Goal: Task Accomplishment & Management: Manage account settings

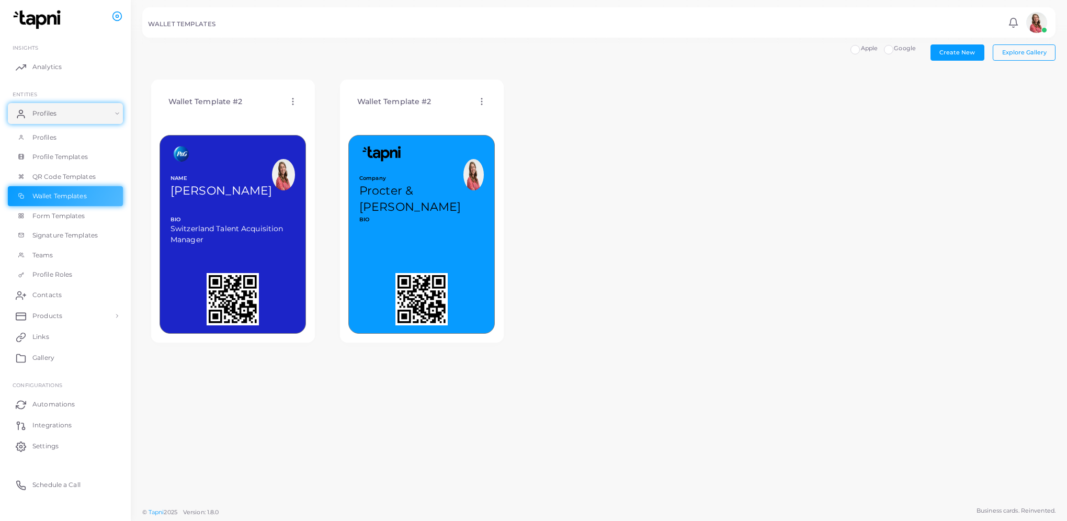
click at [474, 185] on img at bounding box center [473, 174] width 20 height 31
click at [461, 120] on div "Company Procter & [PERSON_NAME] BIO MORE" at bounding box center [421, 224] width 146 height 219
click at [478, 99] on icon at bounding box center [481, 101] width 9 height 9
click at [294, 98] on icon at bounding box center [292, 101] width 9 height 9
click at [343, 138] on span "Duplicate Template" at bounding box center [344, 139] width 56 height 8
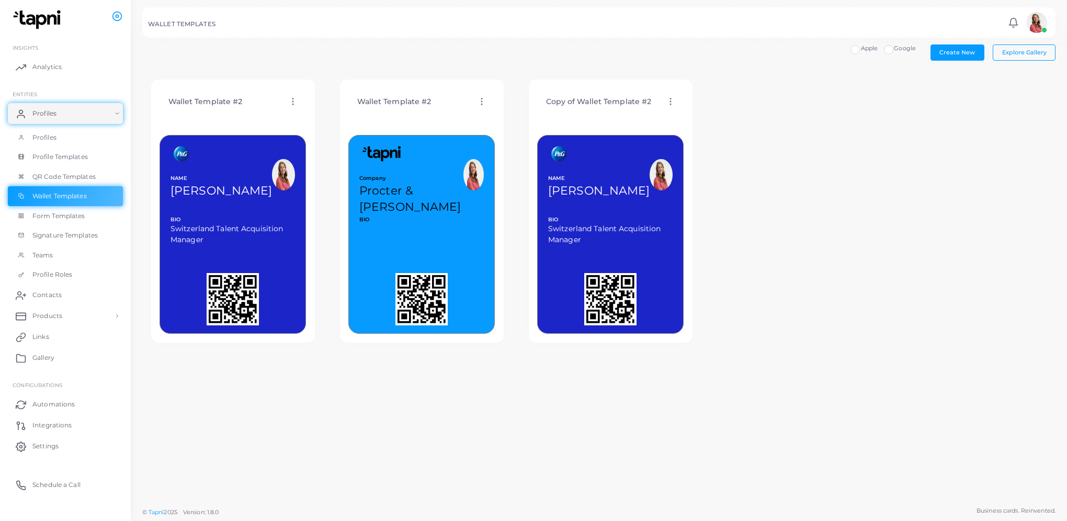
click at [394, 232] on div "Company Procter & [PERSON_NAME] BIO MORE" at bounding box center [421, 187] width 145 height 104
click at [481, 99] on circle at bounding box center [481, 98] width 1 height 1
click at [512, 116] on link "Edit Template" at bounding box center [525, 112] width 86 height 14
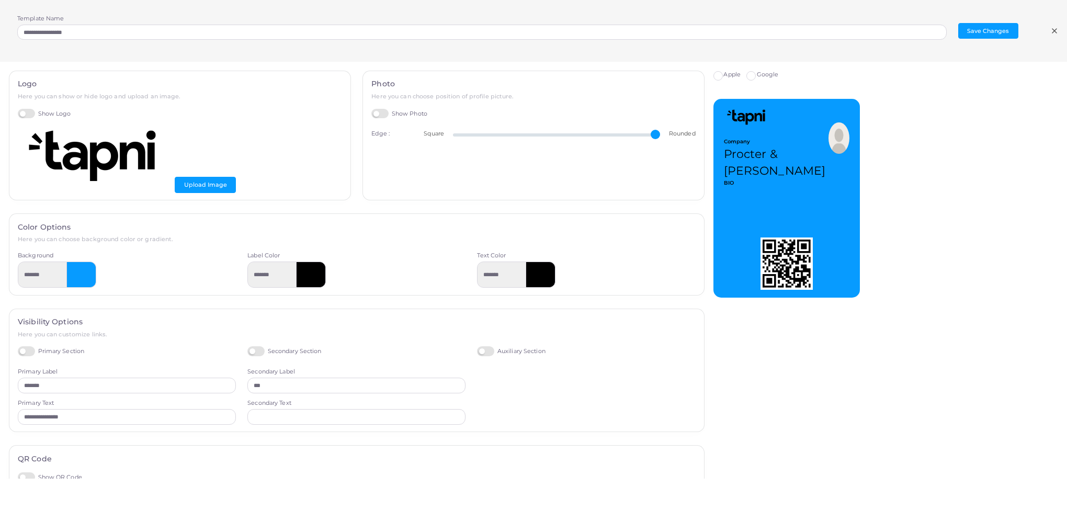
click at [1059, 31] on div "**********" at bounding box center [533, 31] width 1067 height 62
click at [1056, 31] on icon at bounding box center [1054, 31] width 8 height 8
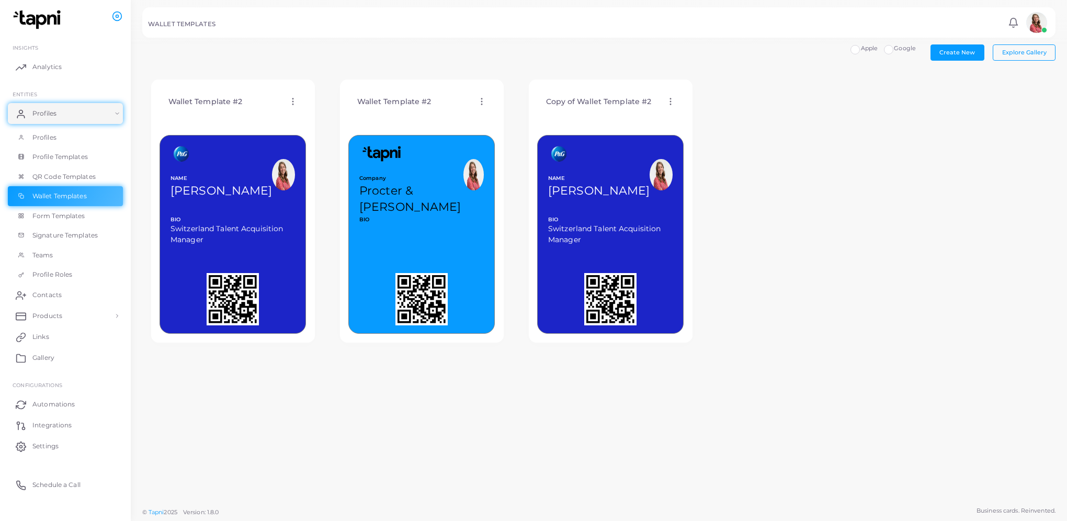
click at [378, 226] on div "Company Procter & [PERSON_NAME] BIO MORE" at bounding box center [421, 187] width 145 height 104
click at [464, 180] on img at bounding box center [473, 174] width 20 height 31
click at [483, 105] on icon at bounding box center [481, 101] width 9 height 9
click at [510, 174] on span "Copy Template ID" at bounding box center [531, 174] width 52 height 8
click at [94, 165] on link "Profile Templates" at bounding box center [65, 157] width 115 height 20
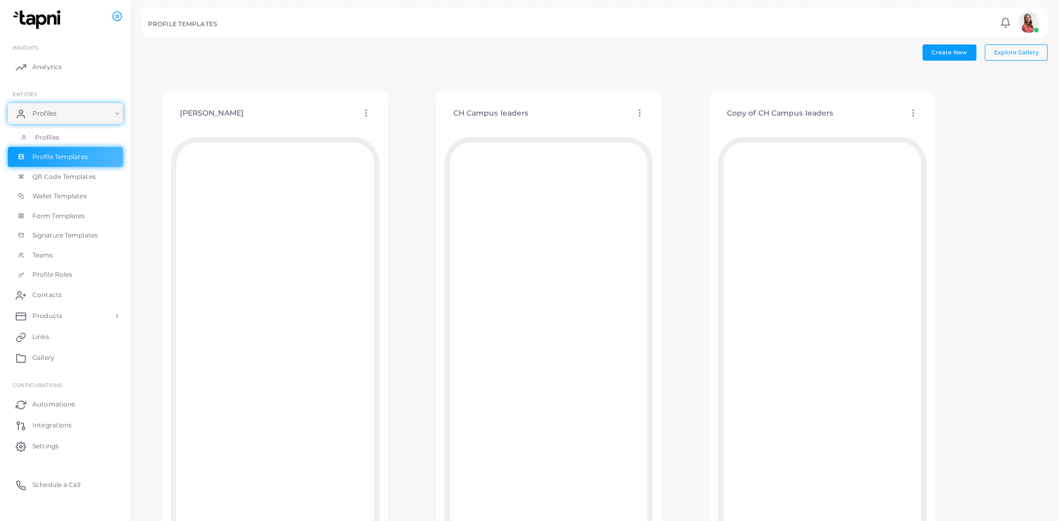
click at [63, 138] on link "Profiles" at bounding box center [65, 138] width 115 height 20
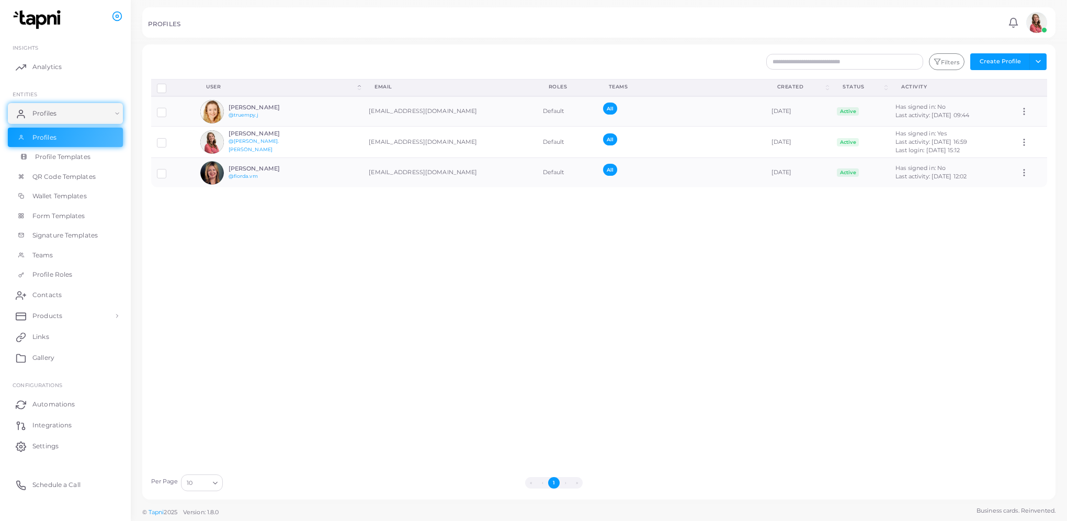
click at [67, 156] on span "Profile Templates" at bounding box center [62, 156] width 55 height 9
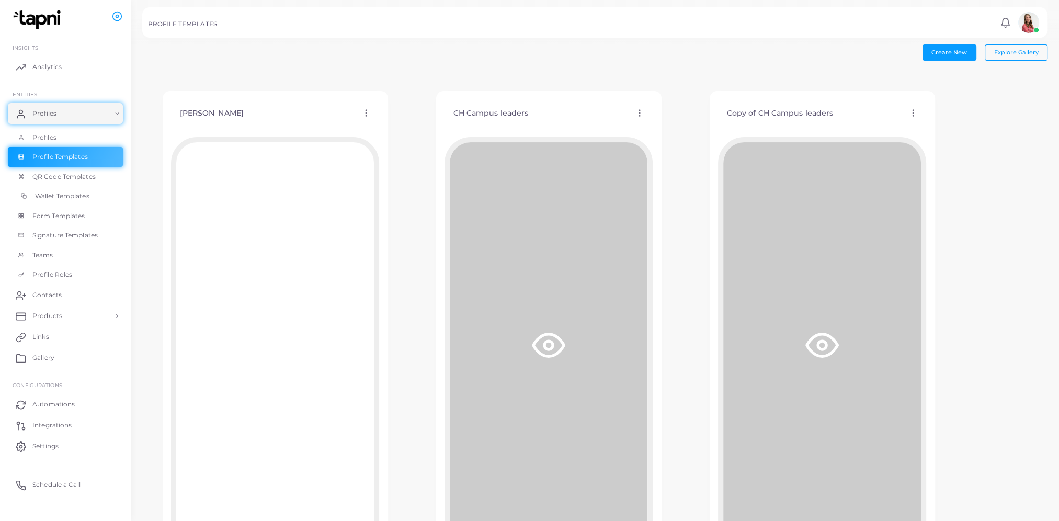
click at [65, 192] on span "Wallet Templates" at bounding box center [62, 195] width 54 height 9
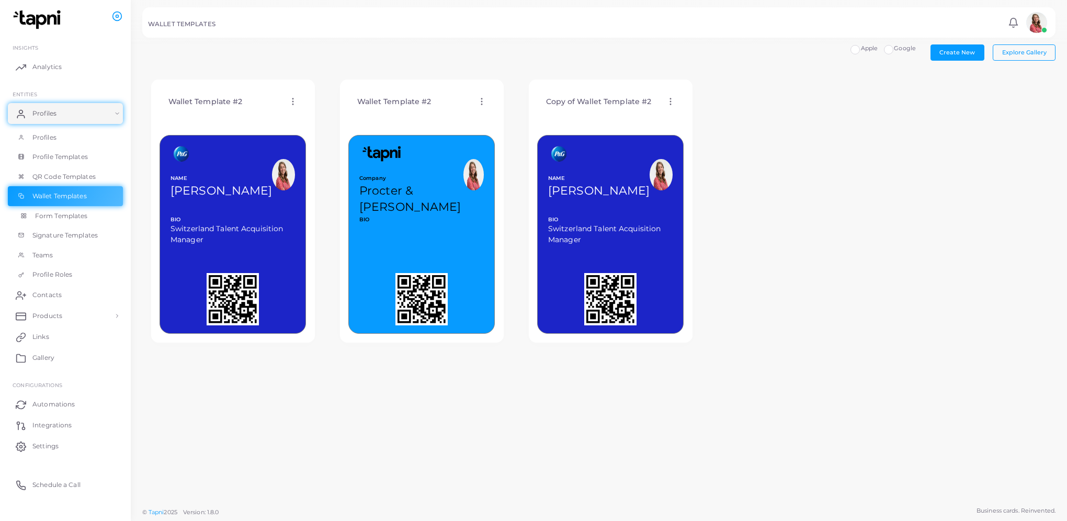
click at [65, 209] on link "Form Templates" at bounding box center [65, 216] width 115 height 20
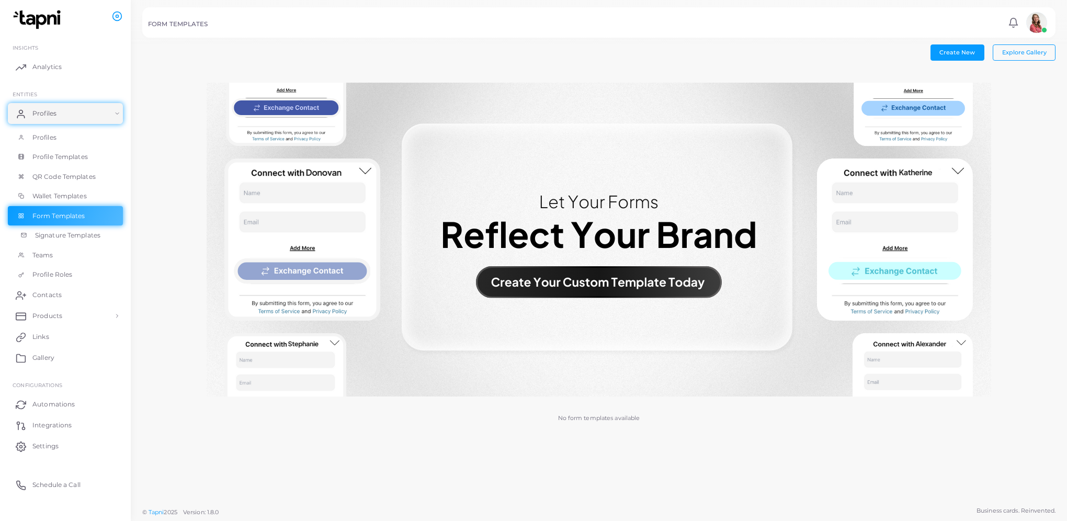
click at [77, 243] on link "Signature Templates" at bounding box center [65, 235] width 115 height 20
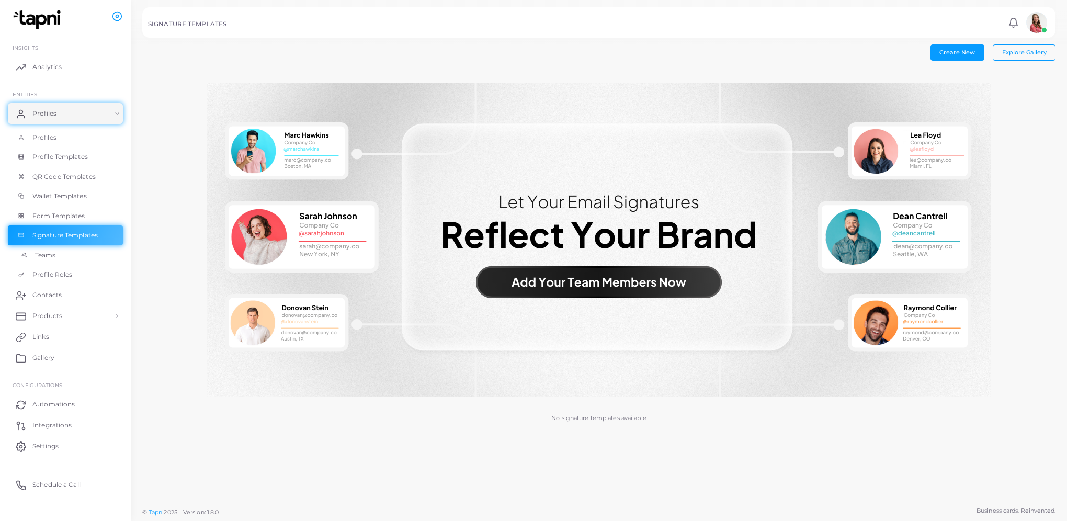
click at [75, 249] on link "Teams" at bounding box center [65, 255] width 115 height 20
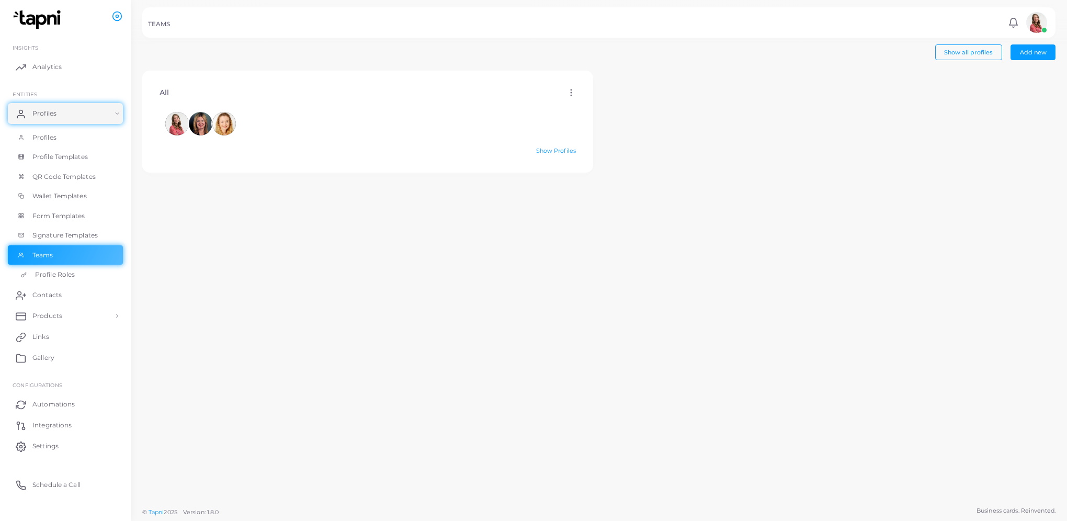
click at [71, 282] on link "Profile Roles" at bounding box center [65, 275] width 115 height 20
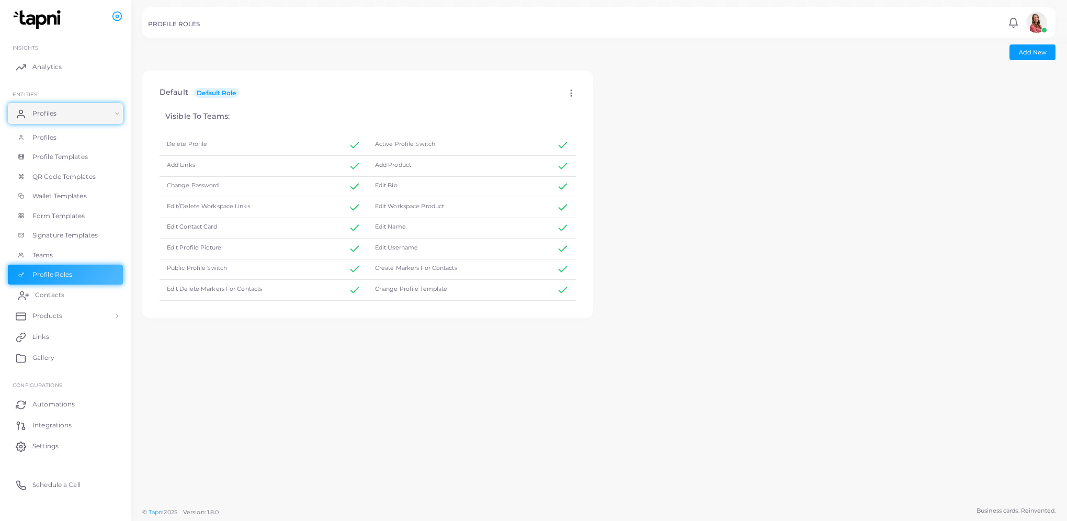
click at [69, 288] on link "Contacts" at bounding box center [65, 294] width 115 height 21
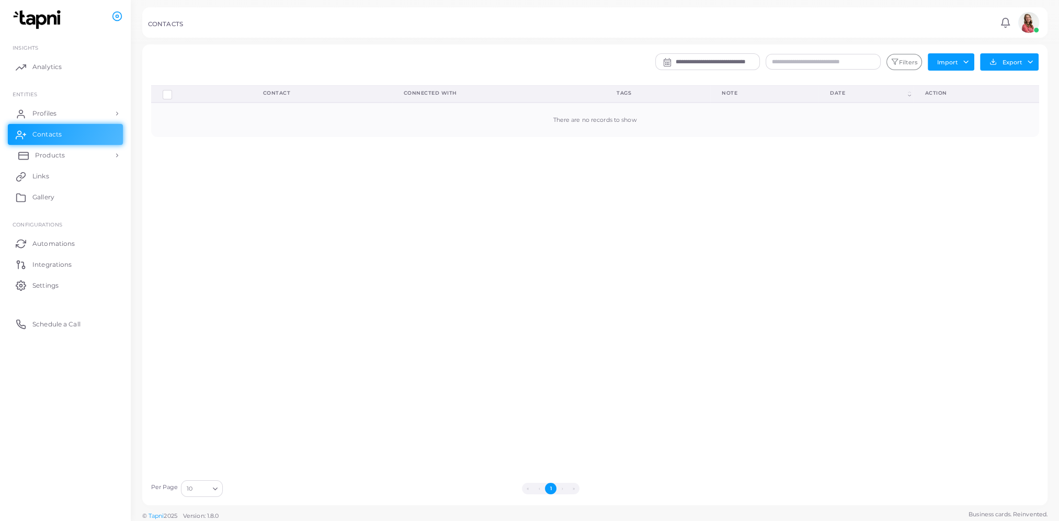
click at [44, 158] on span "Products" at bounding box center [50, 155] width 30 height 9
click at [87, 113] on link "Profiles" at bounding box center [65, 113] width 115 height 21
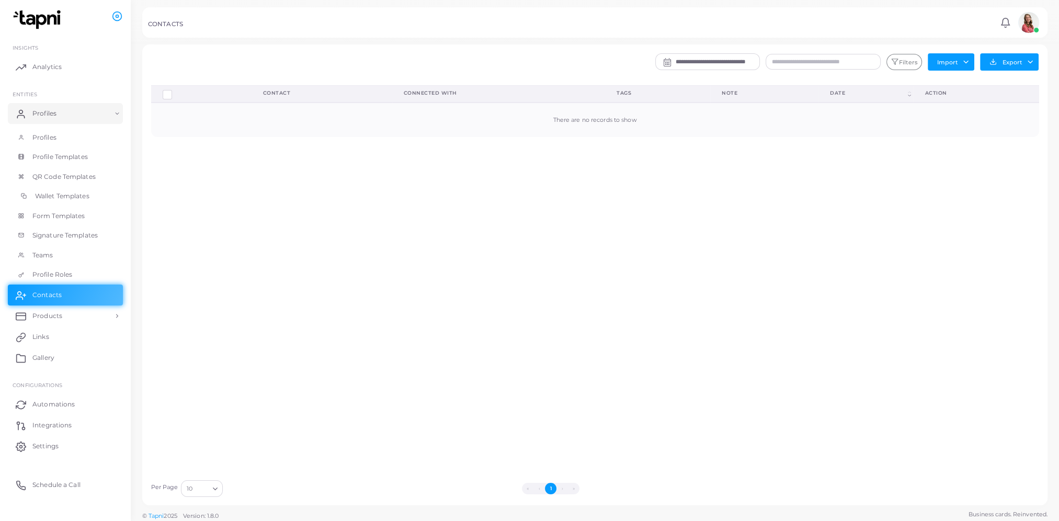
click at [84, 198] on span "Wallet Templates" at bounding box center [62, 195] width 54 height 9
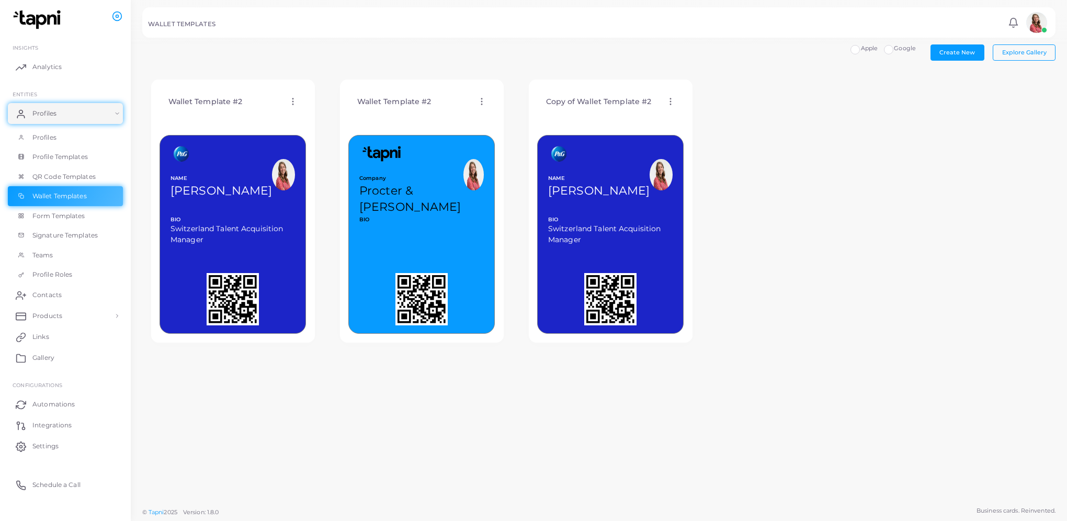
click at [484, 97] on icon at bounding box center [481, 101] width 9 height 9
click at [528, 120] on span "Assign template" at bounding box center [530, 124] width 48 height 8
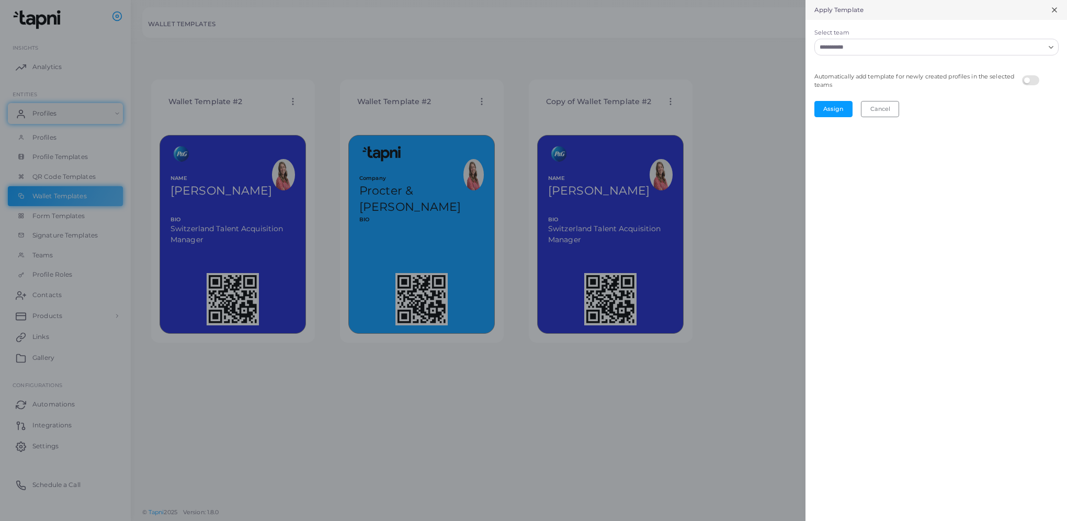
click at [908, 49] on input "Select team" at bounding box center [930, 47] width 229 height 12
click at [1048, 47] on icon "Search for option" at bounding box center [1051, 47] width 8 height 8
click at [1055, 8] on line at bounding box center [1054, 10] width 4 height 4
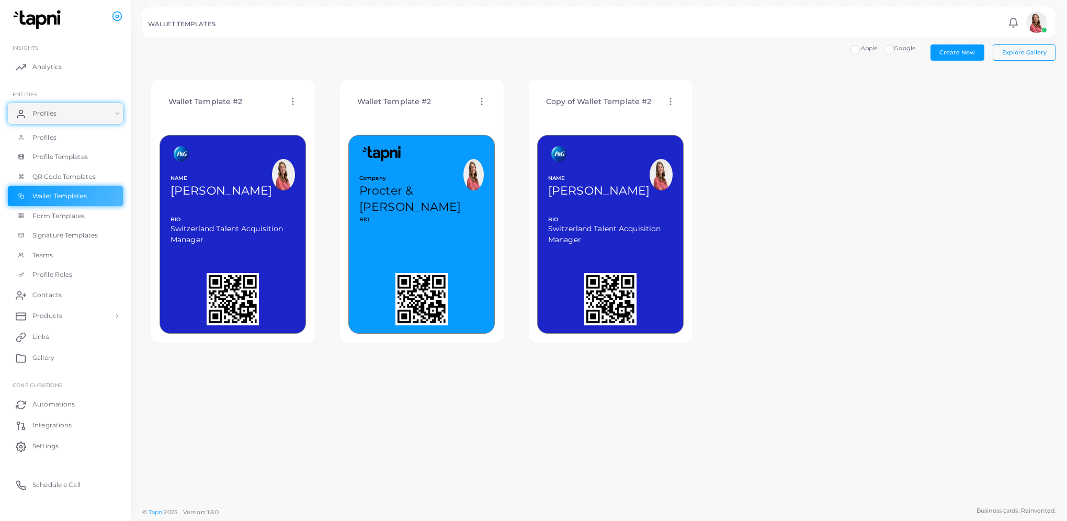
click at [480, 107] on div "Wallet Template #2 Edit Template Assign template Duplicate Template Delete Temp…" at bounding box center [421, 101] width 146 height 27
click at [480, 99] on icon at bounding box center [481, 101] width 9 height 9
click at [259, 62] on div "Create New Explore Gallery Apple Google Wallet Template #2 Edit Template Assign…" at bounding box center [598, 197] width 913 height 306
click at [1007, 45] on button "Explore Gallery" at bounding box center [1024, 52] width 63 height 16
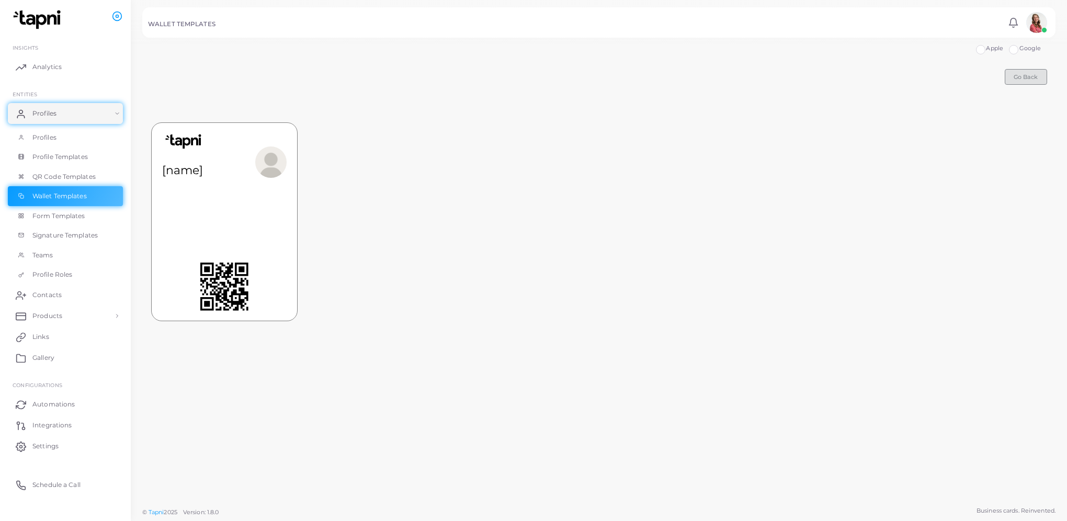
click at [1038, 75] on span "Go Back" at bounding box center [1025, 76] width 24 height 7
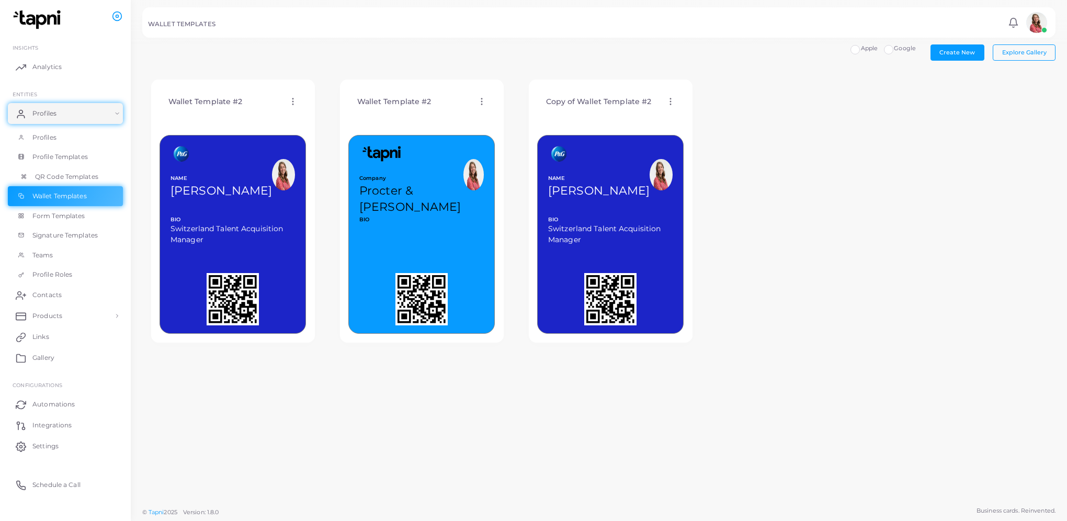
click at [84, 172] on span "QR Code Templates" at bounding box center [66, 176] width 63 height 9
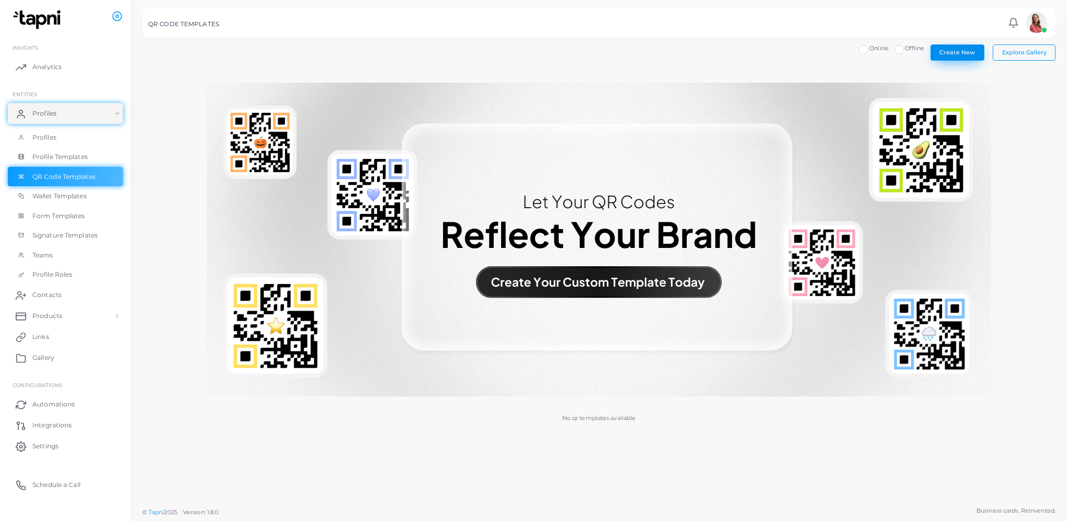
click at [979, 55] on button "Create New" at bounding box center [957, 52] width 54 height 16
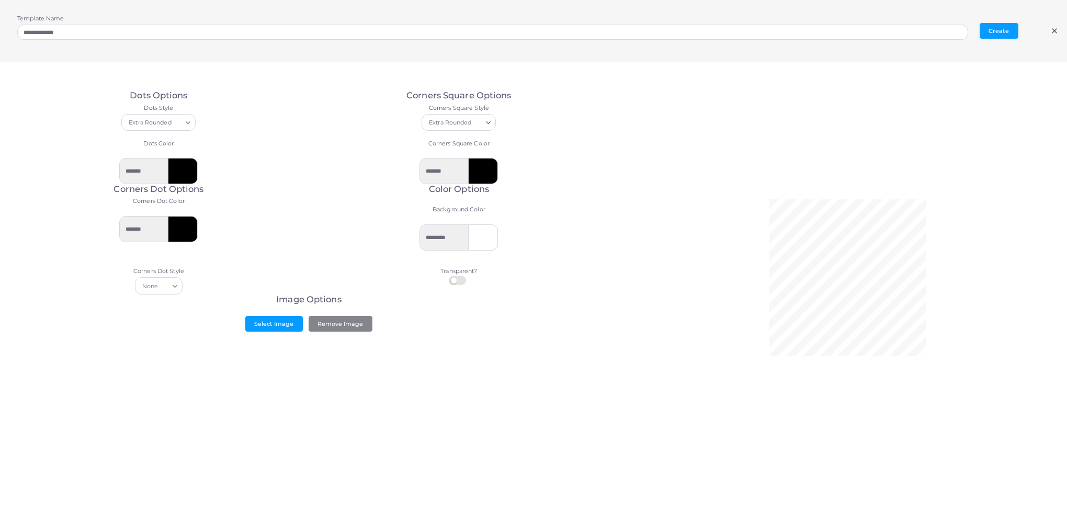
click at [1050, 35] on icon at bounding box center [1054, 31] width 8 height 8
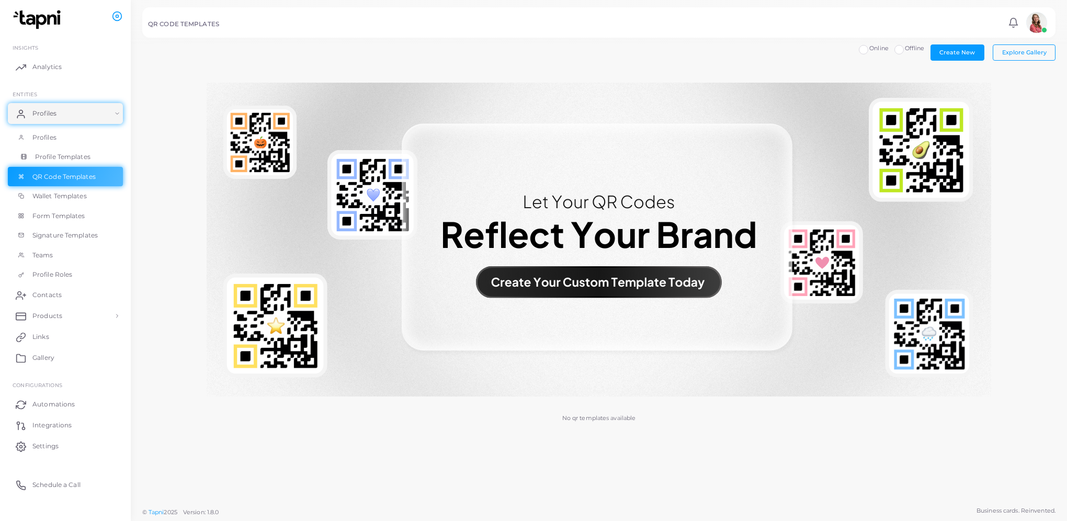
click at [67, 153] on span "Profile Templates" at bounding box center [62, 156] width 55 height 9
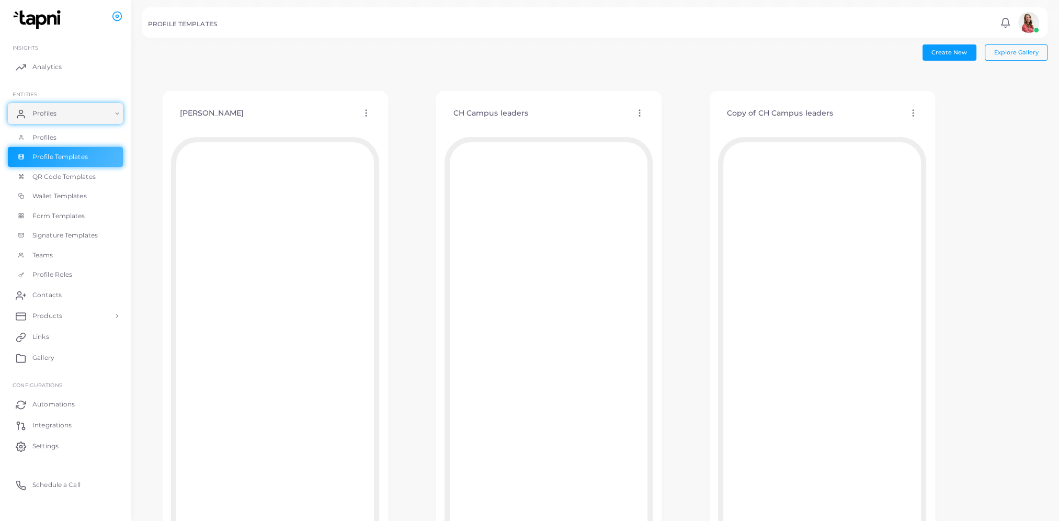
click at [640, 112] on icon at bounding box center [639, 112] width 9 height 9
click at [640, 79] on div "CH Campus leaders Edit Template Assign template Duplicate Template Delete Templ…" at bounding box center [549, 333] width 266 height 524
click at [641, 110] on icon at bounding box center [639, 112] width 9 height 9
click at [657, 61] on div "Create New Explore Gallery [PERSON_NAME] Edit Template Assign template Duplicat…" at bounding box center [594, 319] width 905 height 550
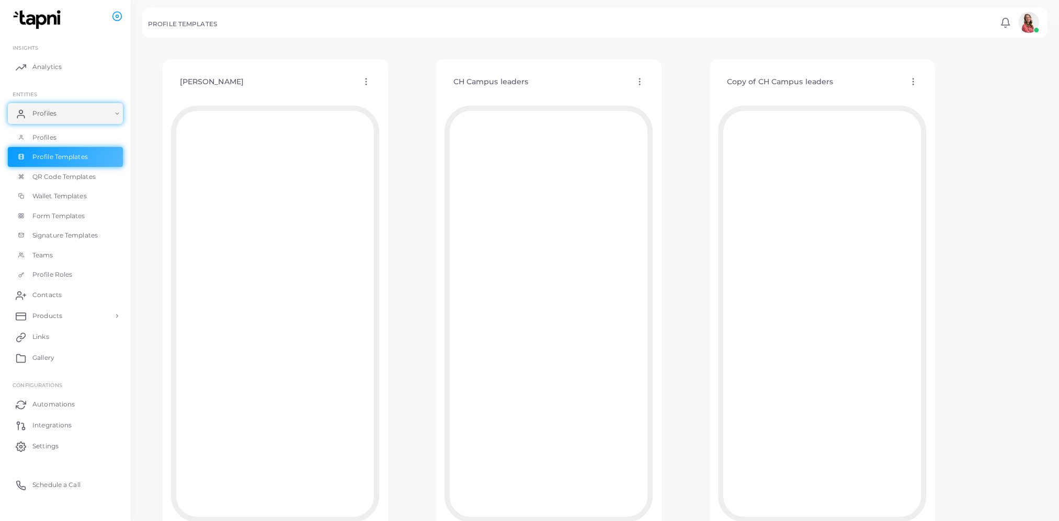
scroll to position [31, 0]
click at [912, 80] on icon at bounding box center [912, 81] width 9 height 9
click at [924, 92] on icon at bounding box center [925, 93] width 8 height 8
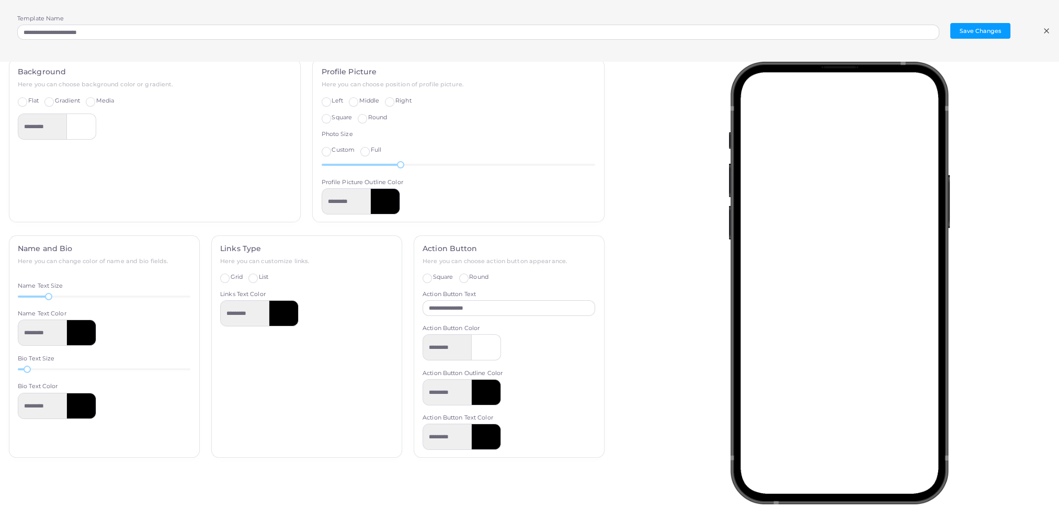
scroll to position [0, 0]
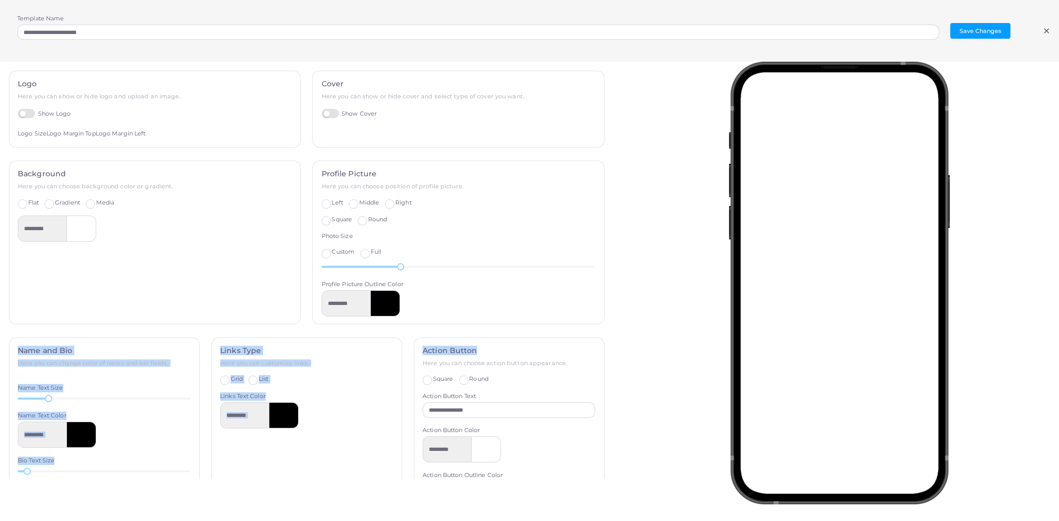
drag, startPoint x: 604, startPoint y: 292, endPoint x: 602, endPoint y: 349, distance: 56.5
click at [602, 349] on div "**********" at bounding box center [306, 270] width 624 height 417
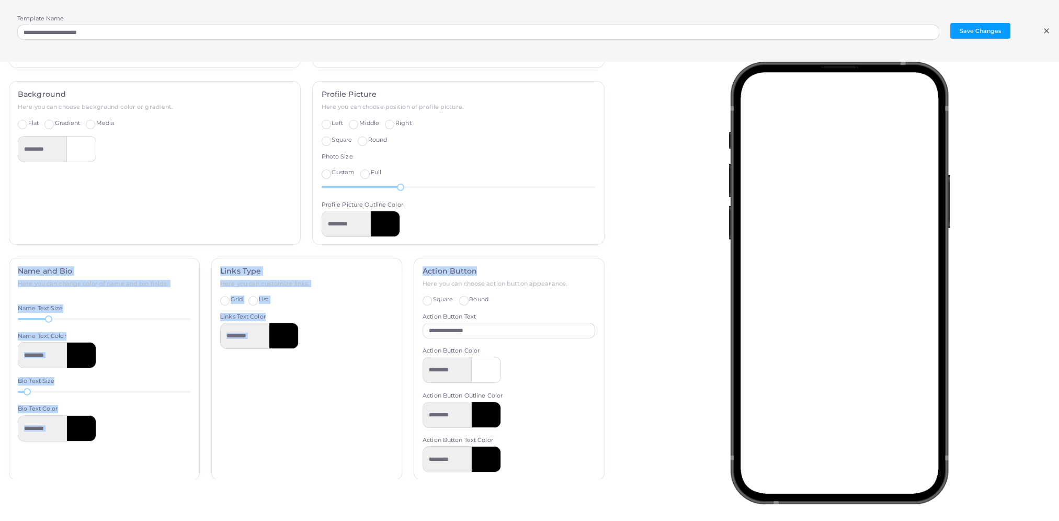
scroll to position [102, 0]
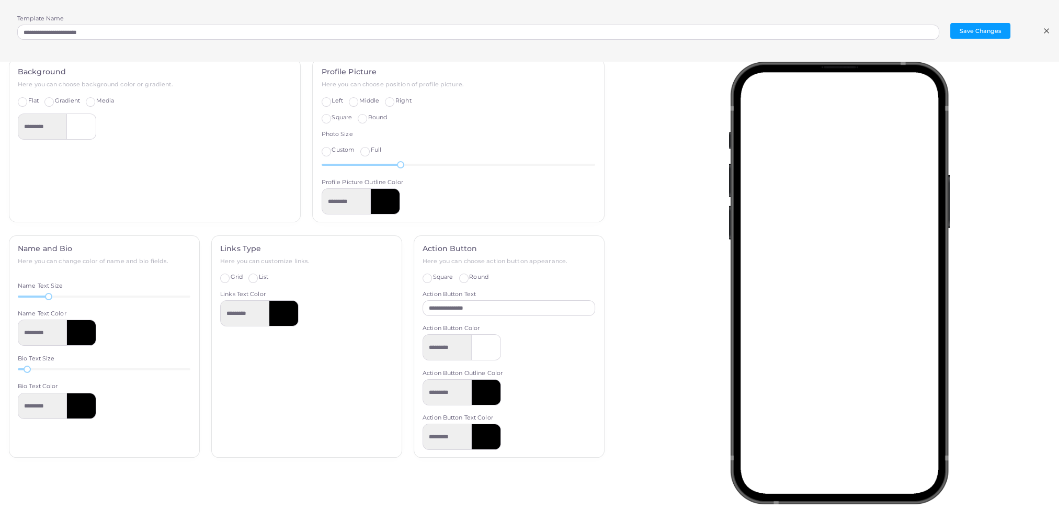
click at [663, 383] on div at bounding box center [842, 270] width 446 height 417
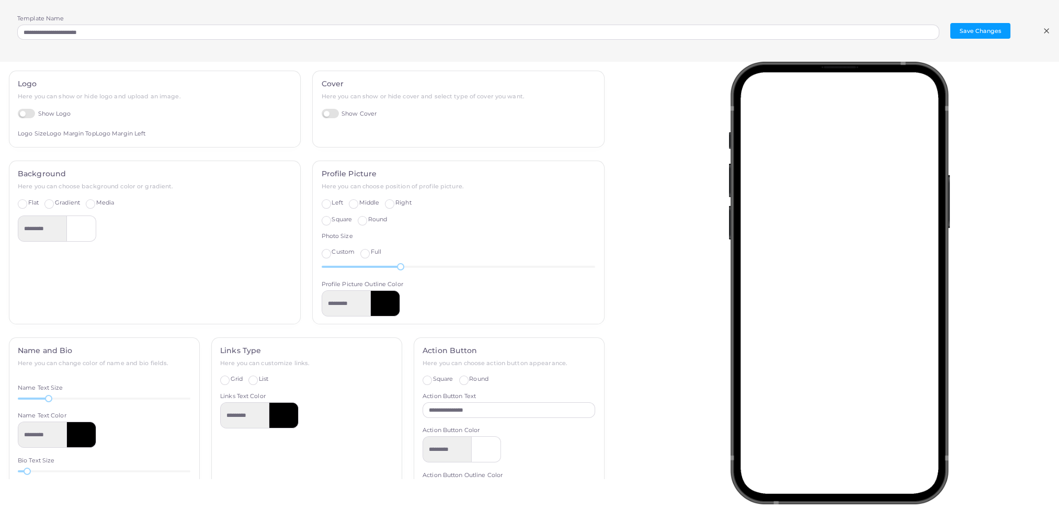
click at [326, 110] on label "Show Cover" at bounding box center [349, 114] width 55 height 10
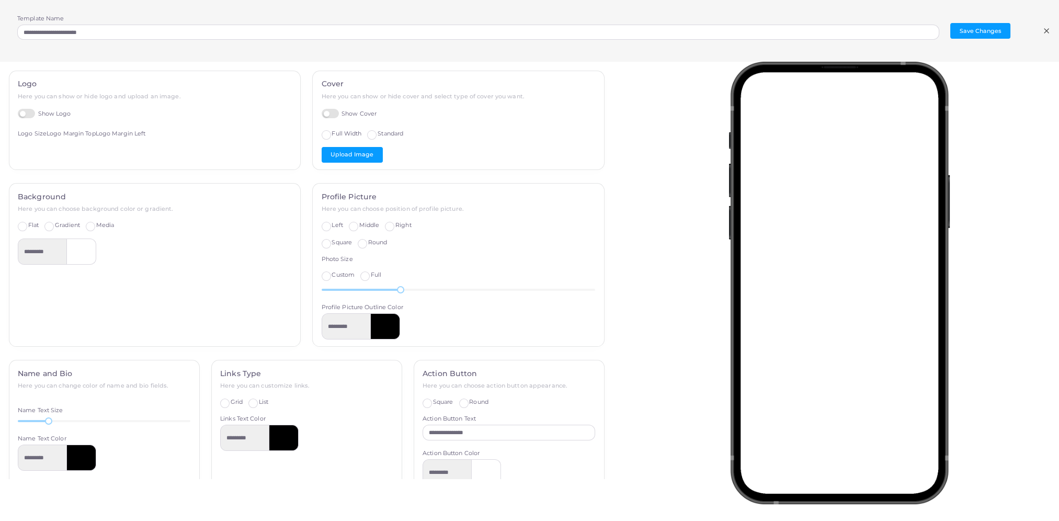
click at [326, 110] on label "Show Cover" at bounding box center [349, 114] width 55 height 10
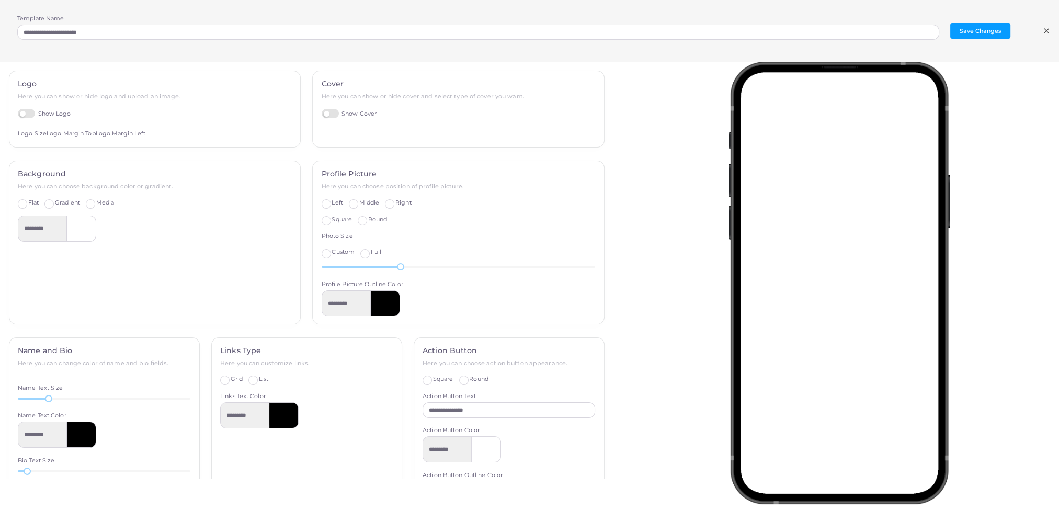
click at [326, 110] on label "Show Cover" at bounding box center [349, 114] width 55 height 10
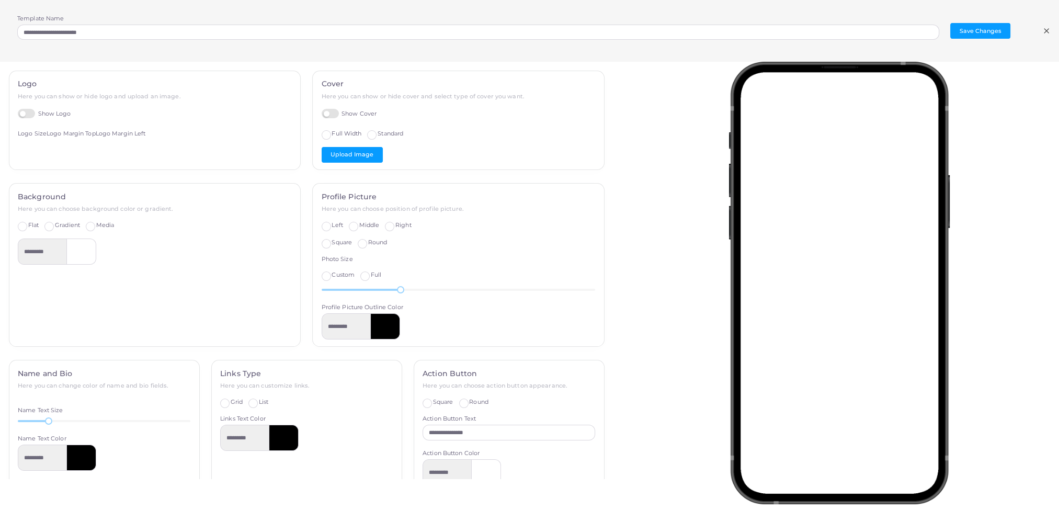
click at [326, 110] on label "Show Cover" at bounding box center [349, 114] width 55 height 10
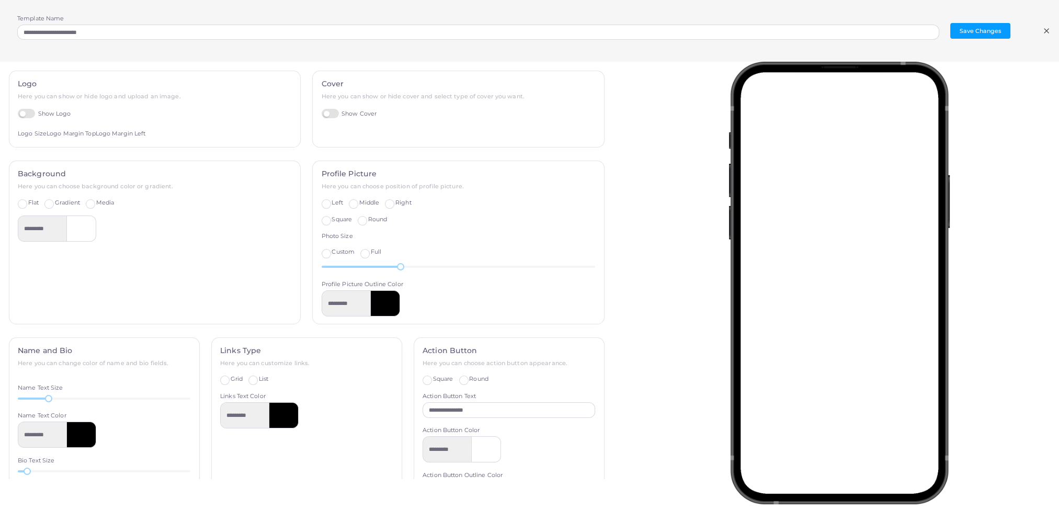
click at [29, 113] on label "Show Logo" at bounding box center [44, 114] width 53 height 10
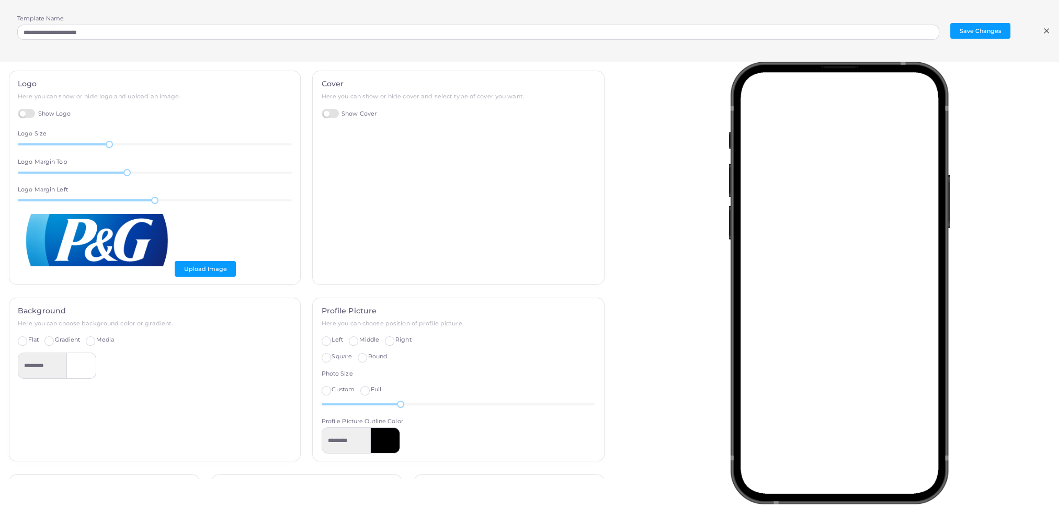
click at [29, 113] on label "Show Logo" at bounding box center [44, 114] width 53 height 10
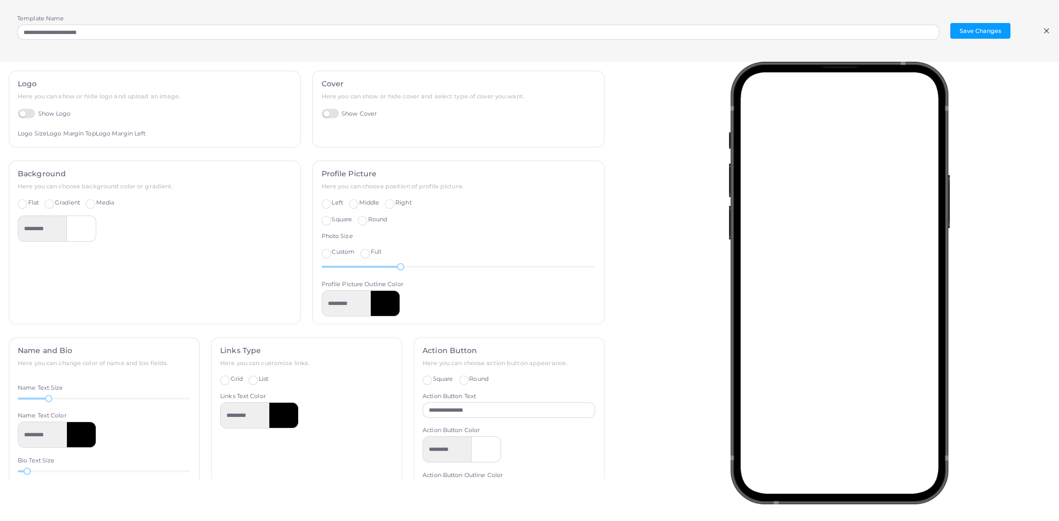
click at [29, 113] on label "Show Logo" at bounding box center [44, 114] width 53 height 10
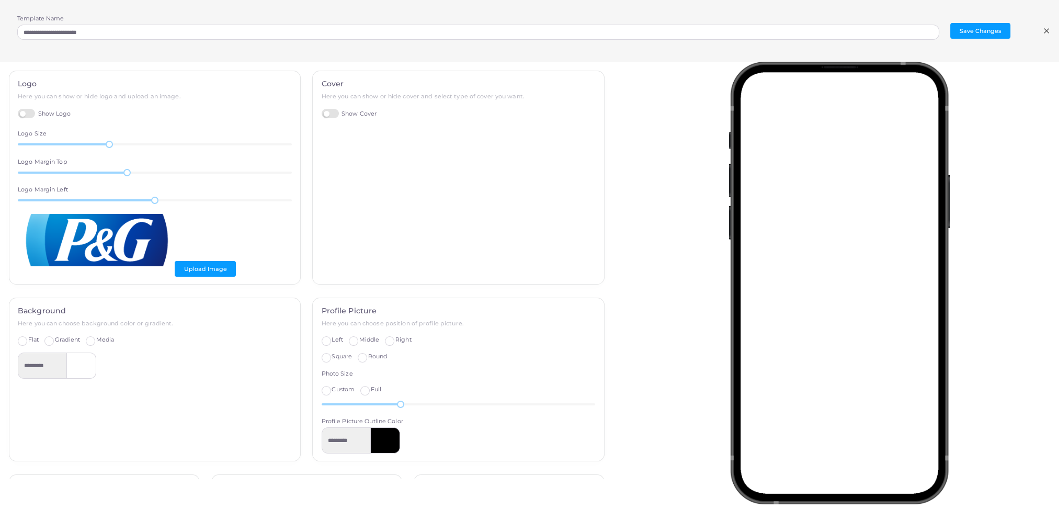
click at [29, 115] on label "Show Logo" at bounding box center [44, 114] width 53 height 10
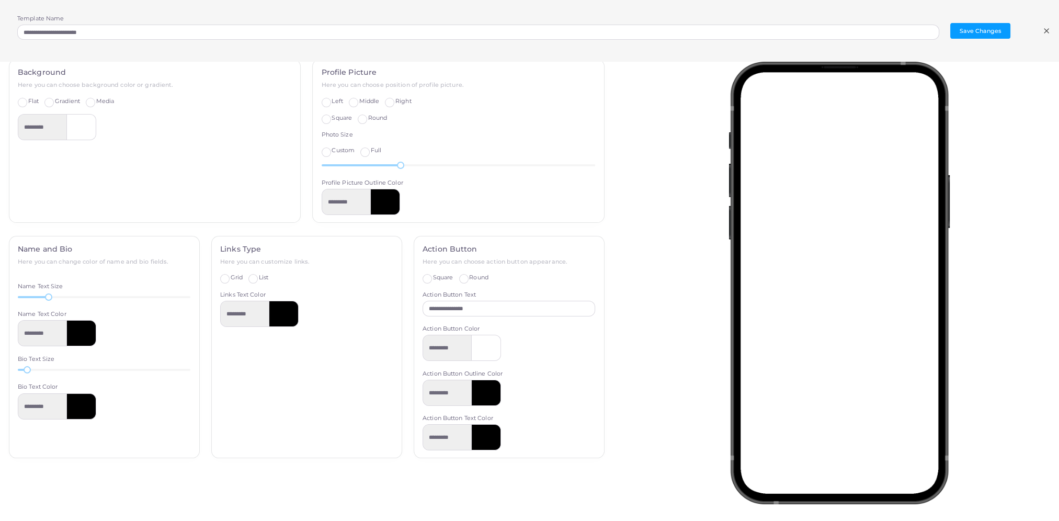
scroll to position [102, 0]
click at [685, 257] on div at bounding box center [842, 270] width 446 height 417
click at [1051, 36] on div "**********" at bounding box center [529, 31] width 1059 height 62
click at [1043, 31] on icon at bounding box center [1046, 31] width 8 height 8
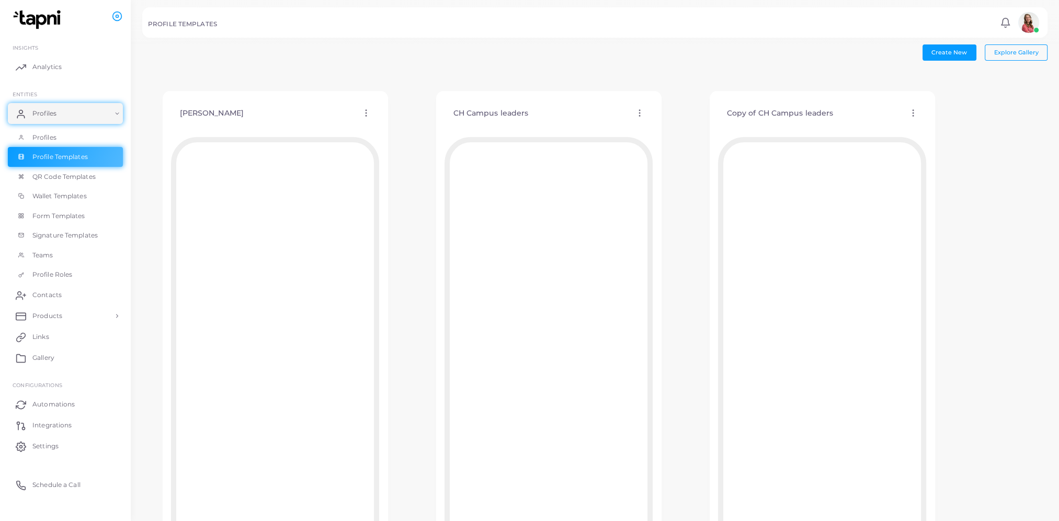
click at [916, 108] on icon at bounding box center [912, 112] width 9 height 9
click at [968, 303] on div "[PERSON_NAME] Edit Template Assign template Duplicate Template Delete Template …" at bounding box center [594, 333] width 905 height 524
click at [909, 110] on icon at bounding box center [912, 112] width 9 height 9
click at [928, 127] on link "Edit Template" at bounding box center [953, 123] width 86 height 14
